Goal: Information Seeking & Learning: Check status

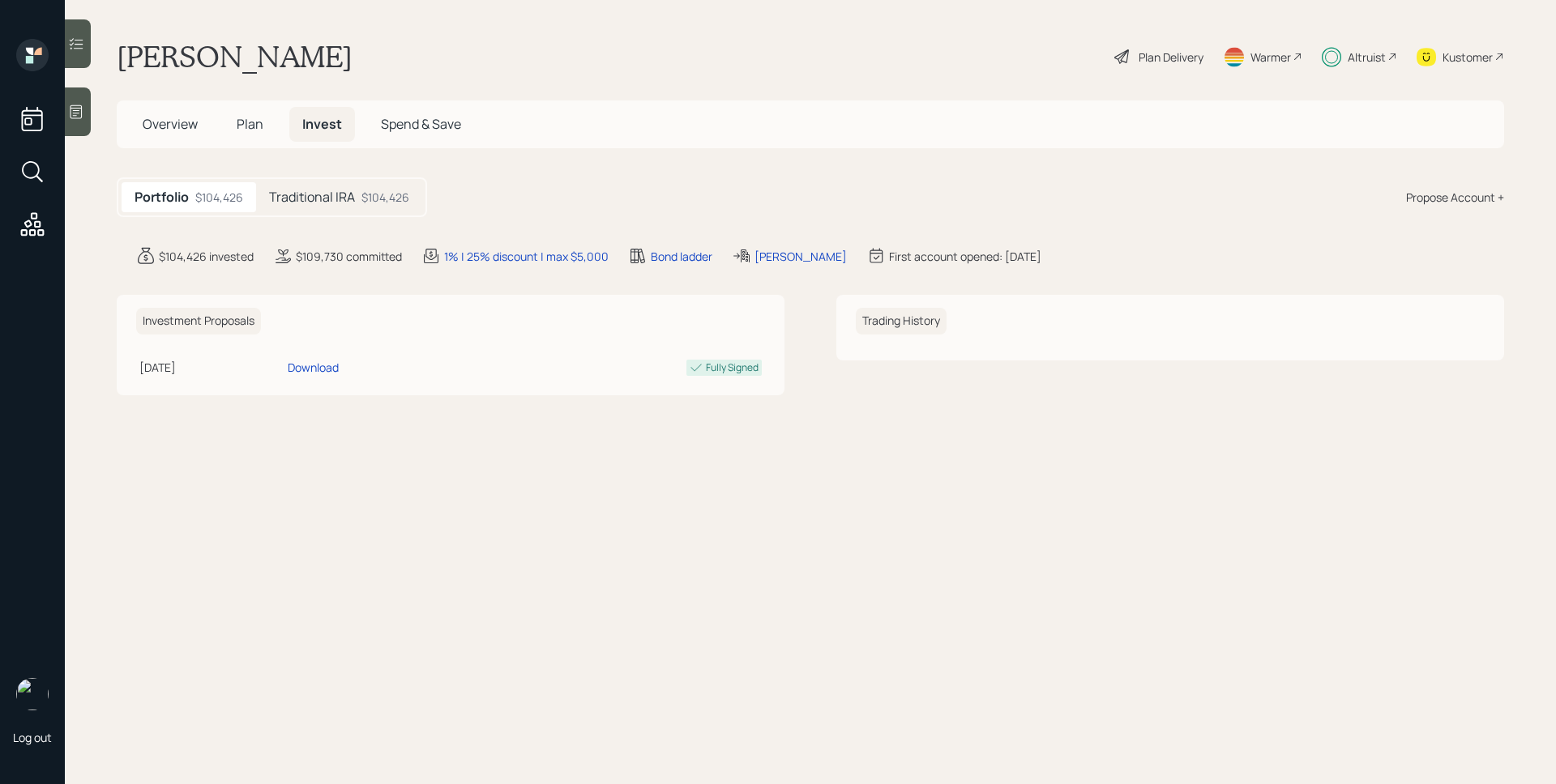
click at [359, 204] on div "Traditional IRA $104,426" at bounding box center [339, 197] width 167 height 30
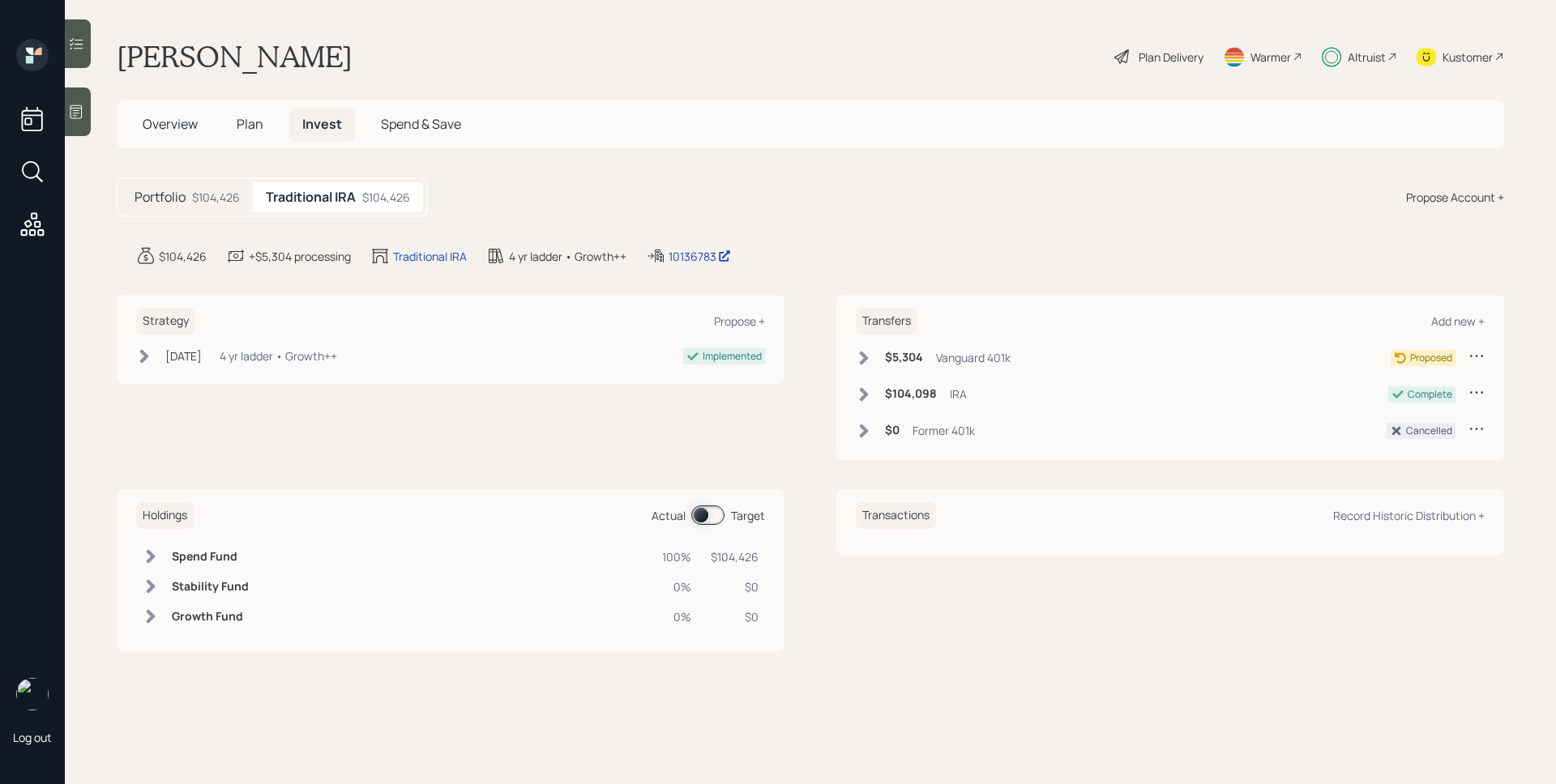
click at [1355, 55] on div "Altruist" at bounding box center [1367, 56] width 38 height 17
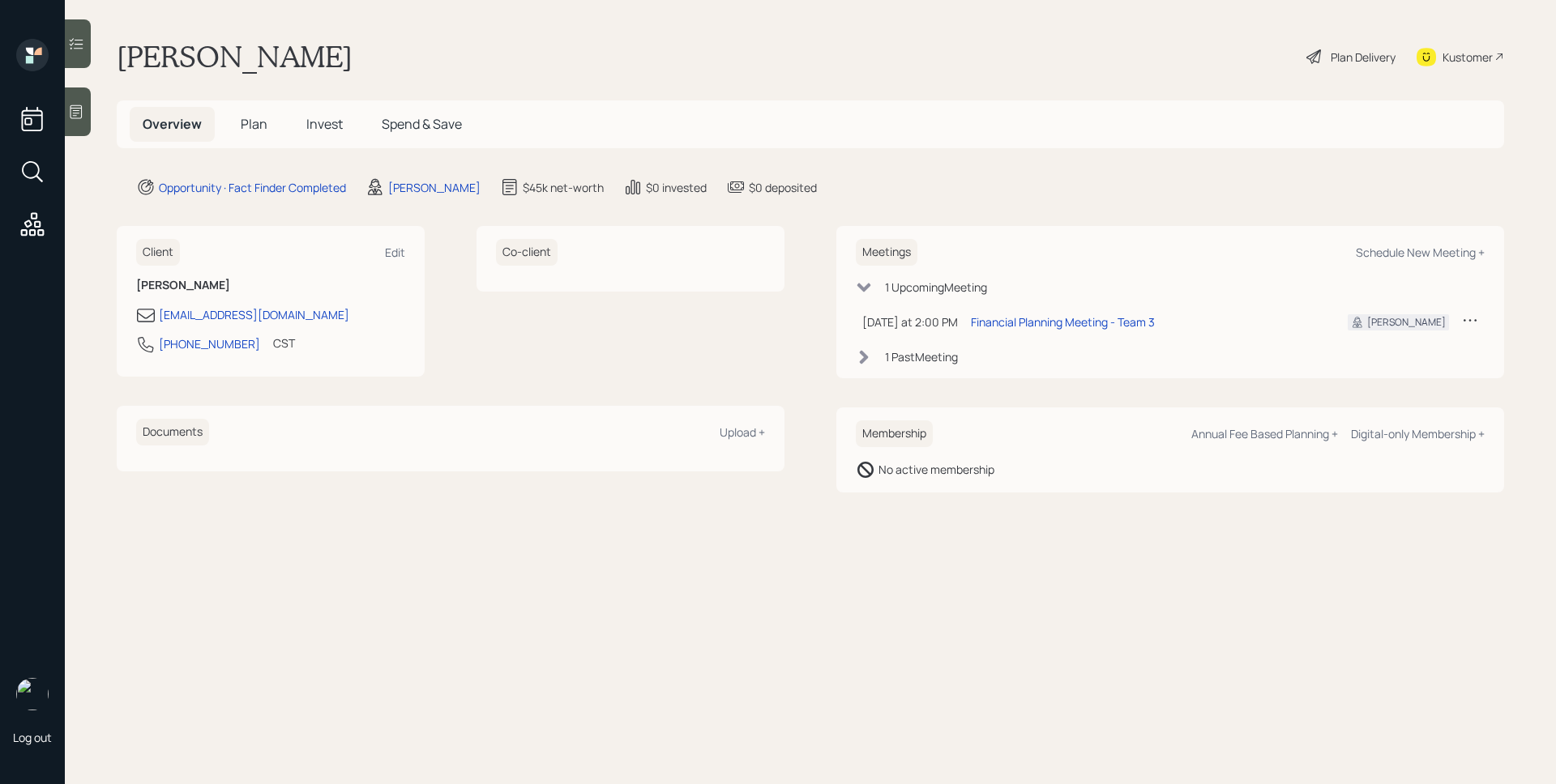
click at [92, 120] on main "Kay Smith Plan Delivery Kustomer Overview Plan Invest Spend & Save Opportunity …" at bounding box center [810, 392] width 1491 height 784
